Goal: Information Seeking & Learning: Learn about a topic

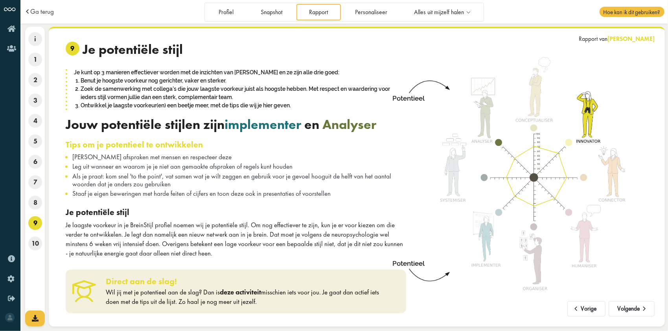
click at [184, 178] on span "Als je praat: kom snel 'to the point', vat samen wat je wilt zeggen en gebruik …" at bounding box center [231, 180] width 319 height 17
click at [589, 311] on button "Vorige" at bounding box center [586, 309] width 38 height 16
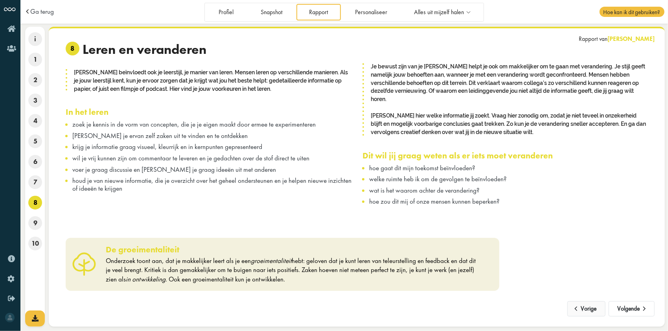
click at [586, 307] on button "Vorige" at bounding box center [586, 309] width 38 height 16
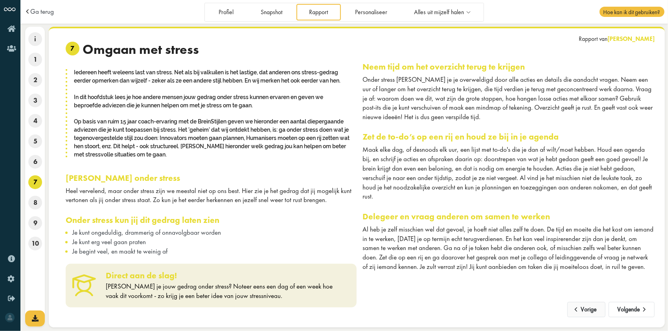
click at [586, 306] on button "Vorige" at bounding box center [586, 310] width 38 height 16
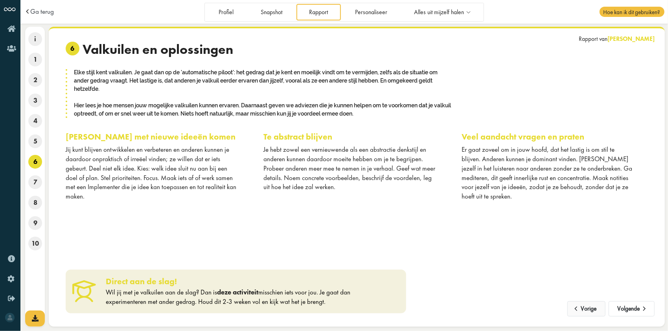
click at [586, 306] on button "Vorige" at bounding box center [586, 309] width 38 height 16
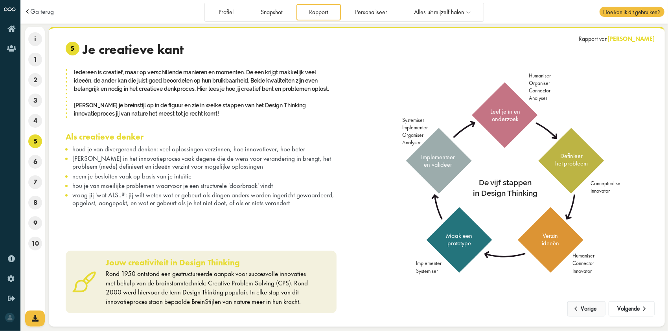
click at [586, 306] on button "Vorige" at bounding box center [586, 309] width 38 height 16
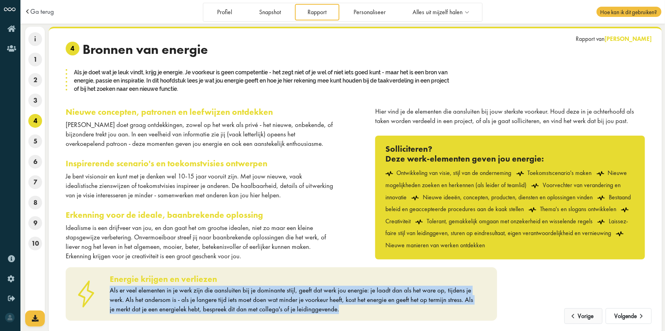
click at [586, 306] on div "Energie krijgen en verliezen Als er veel elementen in je werk zijn die aansluit…" at bounding box center [355, 291] width 591 height 60
drag, startPoint x: 586, startPoint y: 306, endPoint x: 586, endPoint y: 316, distance: 9.8
click at [586, 316] on button "Vorige" at bounding box center [583, 316] width 38 height 16
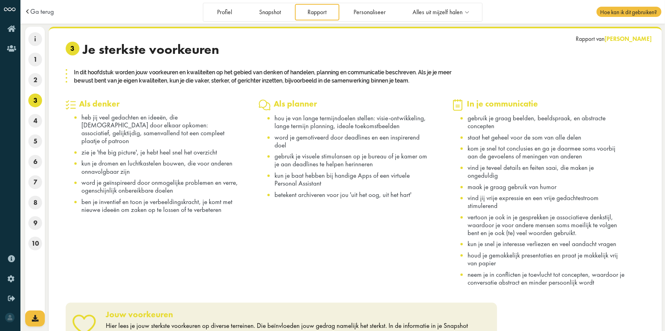
click at [586, 316] on div "Jouw voorkeuren Hier lees je jouw sterkste voorkeuren op diverse terreinen. Die…" at bounding box center [355, 321] width 591 height 50
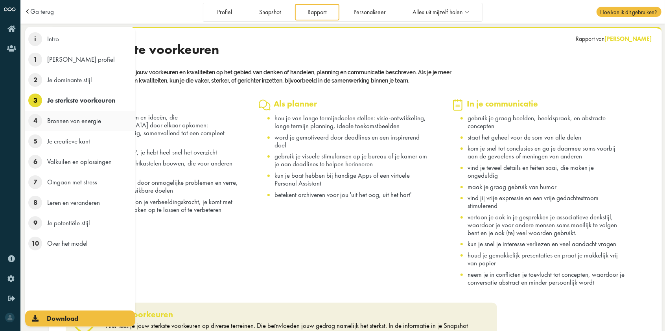
click at [34, 117] on span "4" at bounding box center [35, 121] width 14 height 14
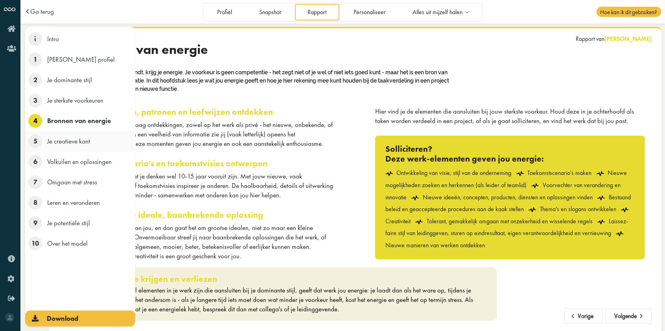
click at [38, 142] on span "5" at bounding box center [35, 141] width 14 height 14
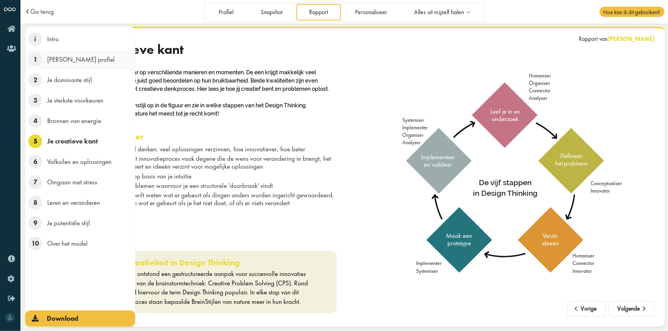
click at [31, 56] on span "1" at bounding box center [35, 60] width 14 height 14
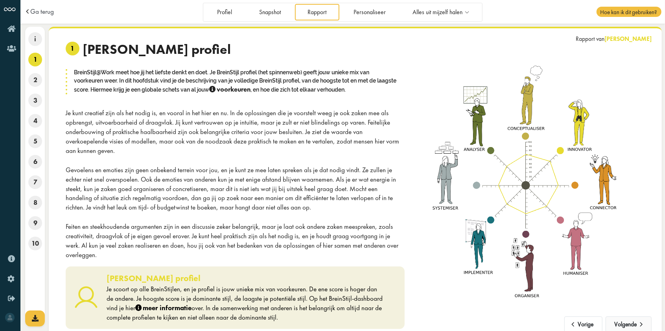
click at [617, 316] on button "Volgende" at bounding box center [628, 324] width 46 height 16
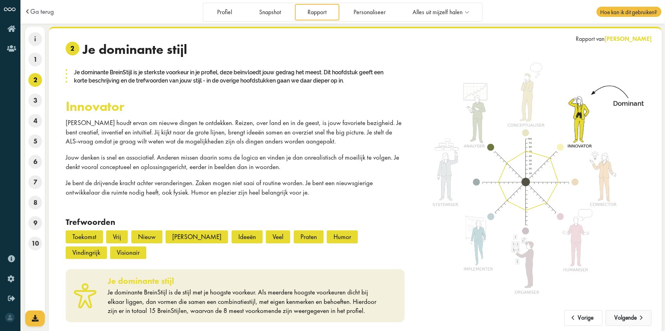
click at [617, 314] on button "Volgende" at bounding box center [628, 318] width 46 height 16
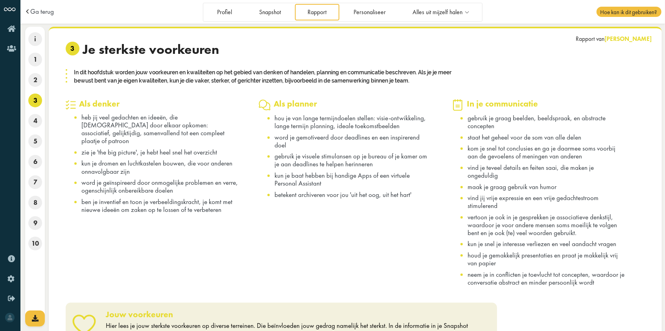
click at [617, 314] on div "Jouw voorkeuren Hier lees je jouw sterkste voorkeuren op diverse terreinen. Die…" at bounding box center [355, 321] width 591 height 50
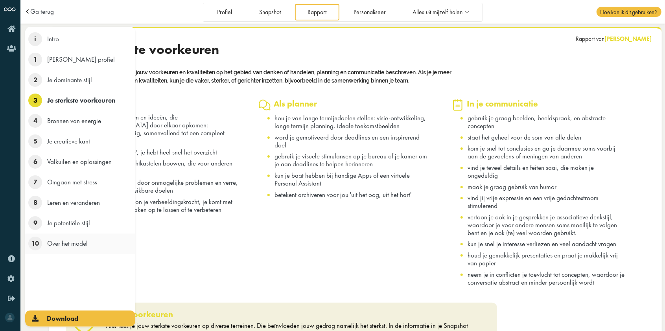
click at [37, 244] on span "10" at bounding box center [35, 244] width 14 height 14
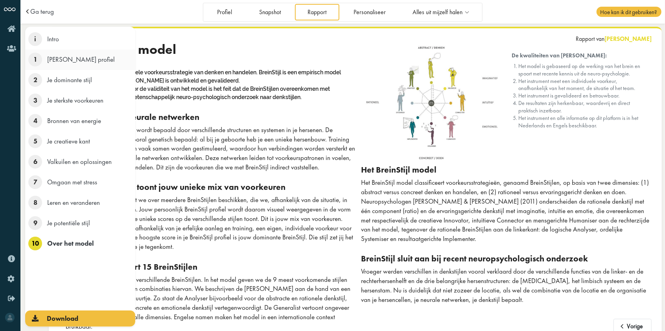
click at [44, 60] on li "1 Je BreinStijl profiel" at bounding box center [80, 60] width 110 height 20
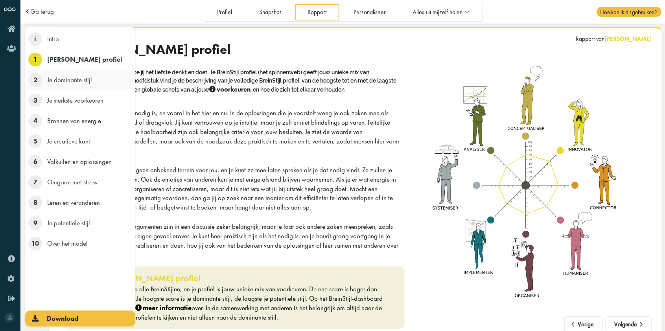
click at [43, 80] on li "2 Je dominante stijl" at bounding box center [80, 80] width 110 height 20
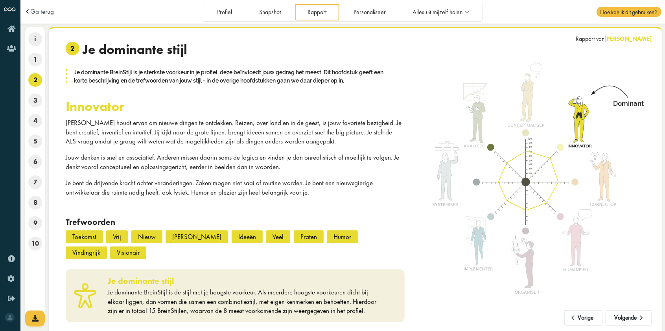
click at [218, 99] on h2 "innovator" at bounding box center [235, 107] width 339 height 16
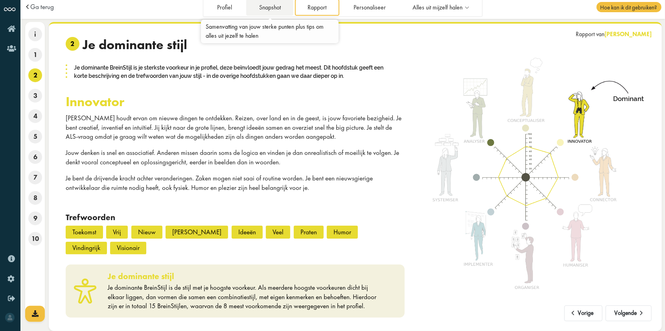
click at [276, 7] on link "Snapshot" at bounding box center [269, 7] width 47 height 16
